Goal: Task Accomplishment & Management: Use online tool/utility

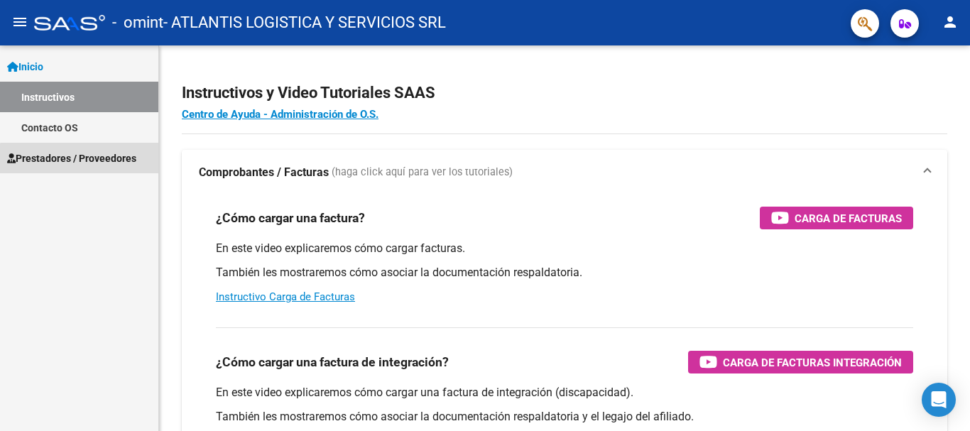
click at [89, 163] on span "Prestadores / Proveedores" at bounding box center [71, 159] width 129 height 16
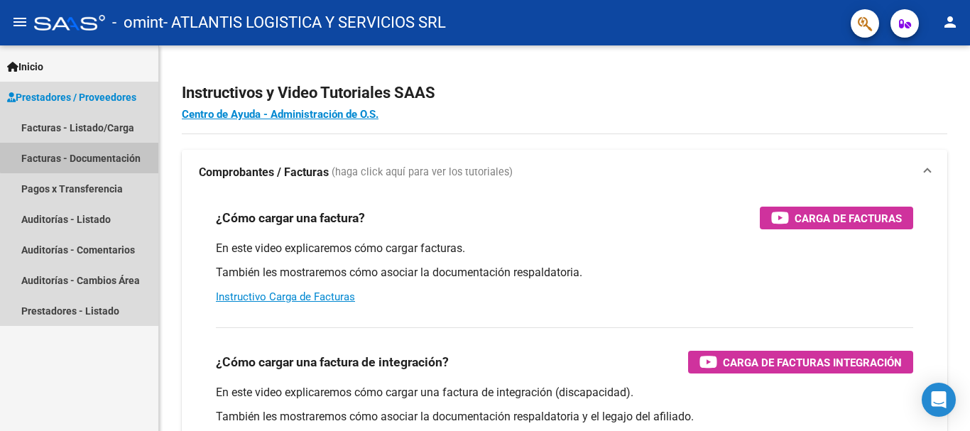
click at [90, 150] on link "Facturas - Documentación" at bounding box center [79, 158] width 158 height 31
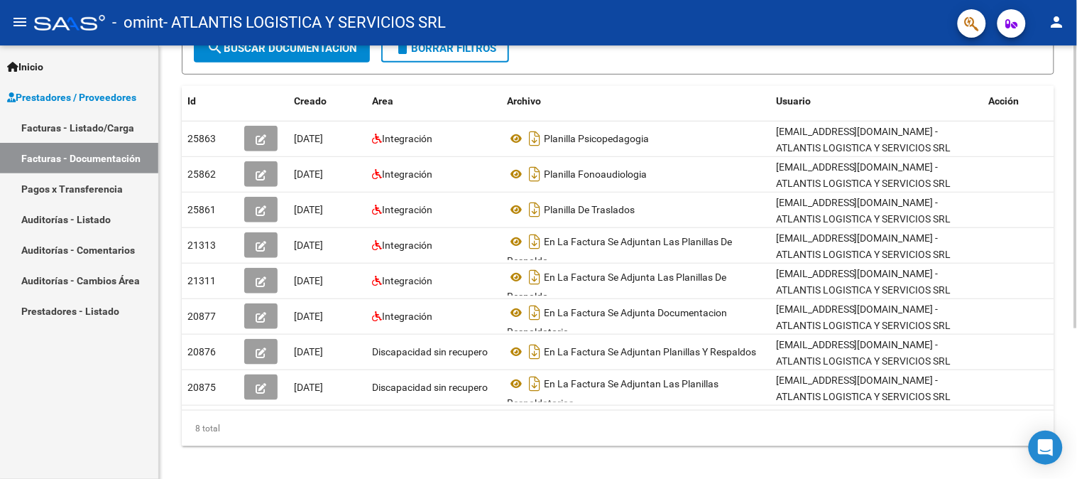
scroll to position [231, 0]
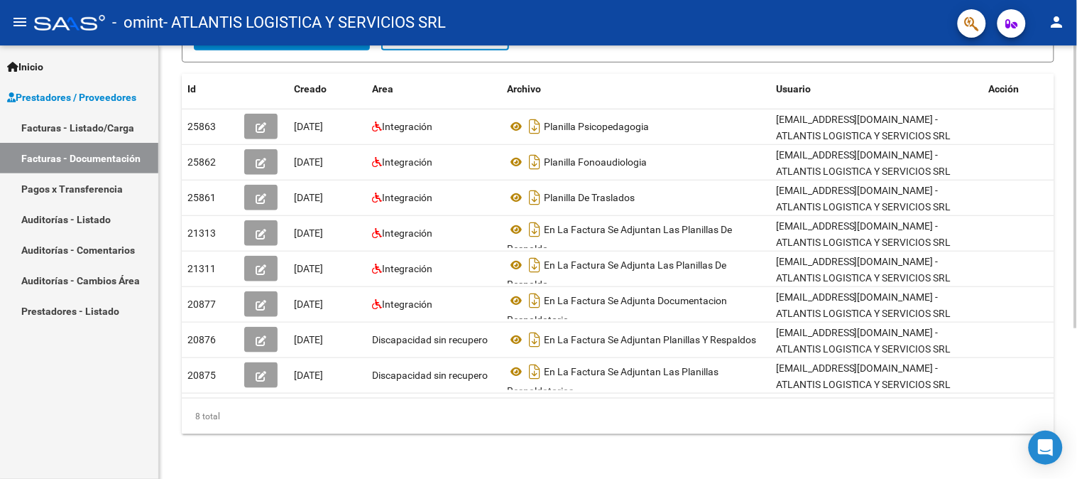
click at [969, 351] on div at bounding box center [1076, 336] width 4 height 283
click at [110, 126] on link "Facturas - Listado/Carga" at bounding box center [79, 127] width 158 height 31
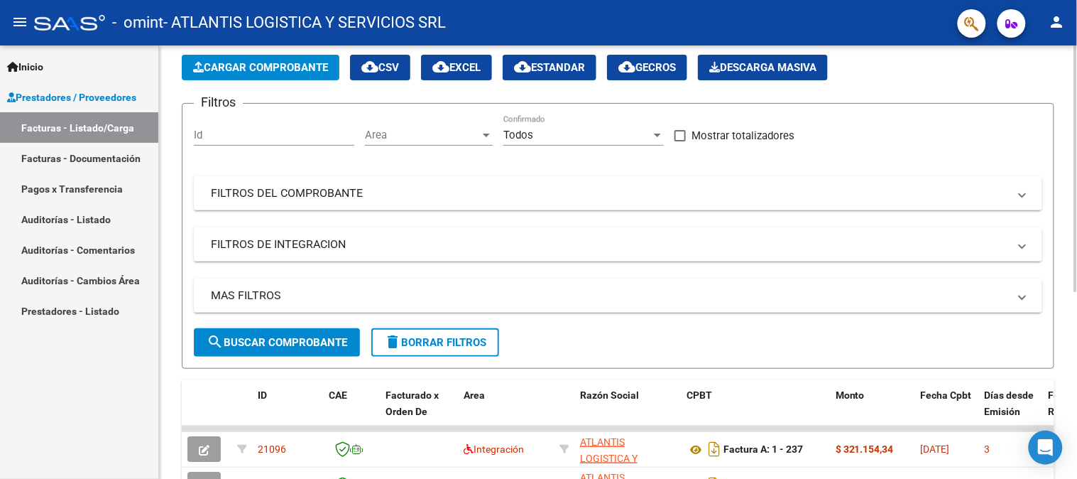
click at [969, 158] on div at bounding box center [1076, 207] width 4 height 246
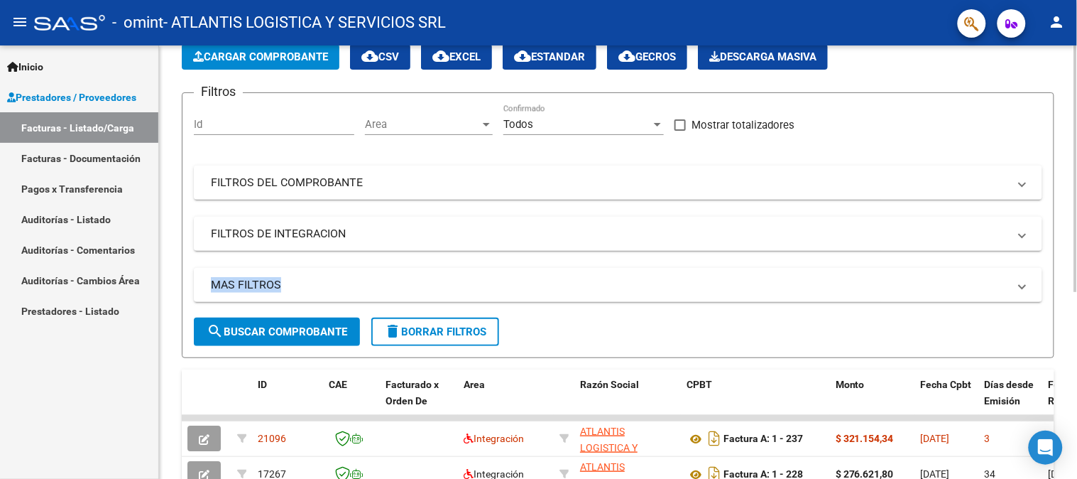
drag, startPoint x: 1074, startPoint y: 204, endPoint x: 1074, endPoint y: 278, distance: 74.6
click at [969, 278] on div "Video tutorial PRESTADORES -> Listado de CPBTs Emitidos por Prestadores / Prove…" at bounding box center [618, 344] width 918 height 751
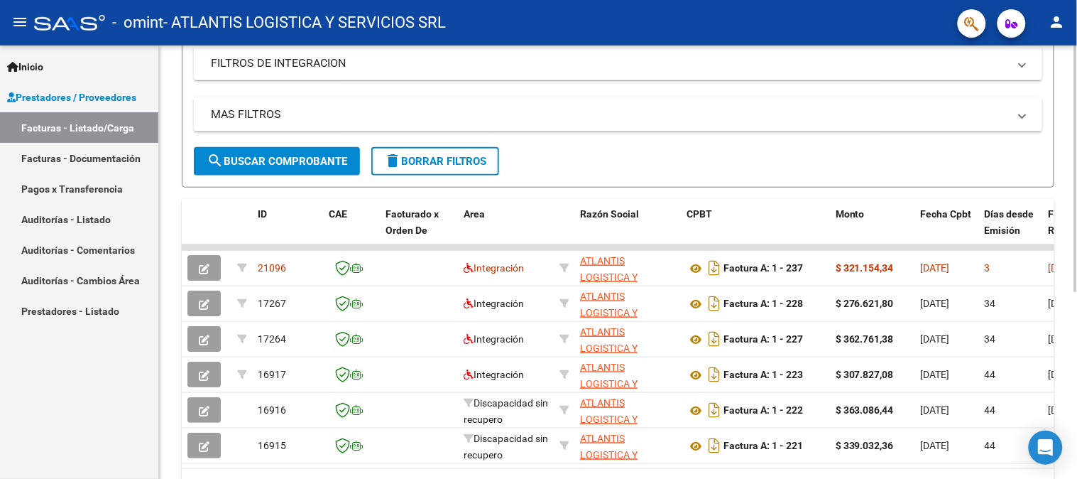
scroll to position [263, 0]
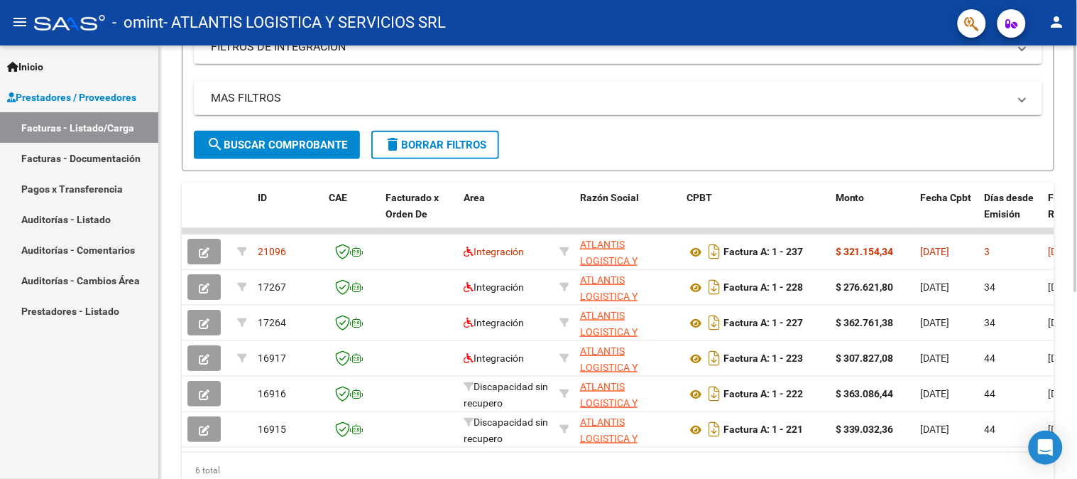
click at [969, 321] on div at bounding box center [1076, 323] width 4 height 246
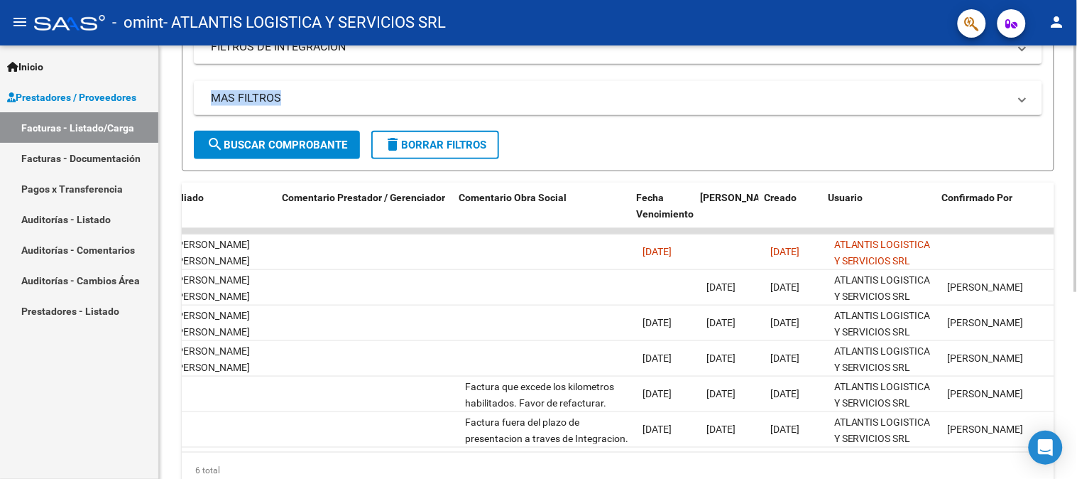
scroll to position [0, 1983]
